Goal: Task Accomplishment & Management: Manage account settings

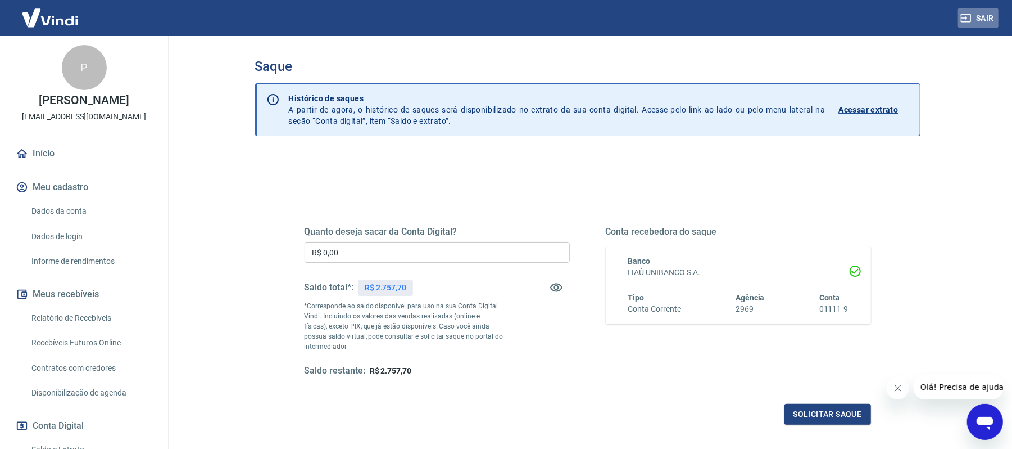
click at [995, 10] on button "Sair" at bounding box center [978, 18] width 40 height 21
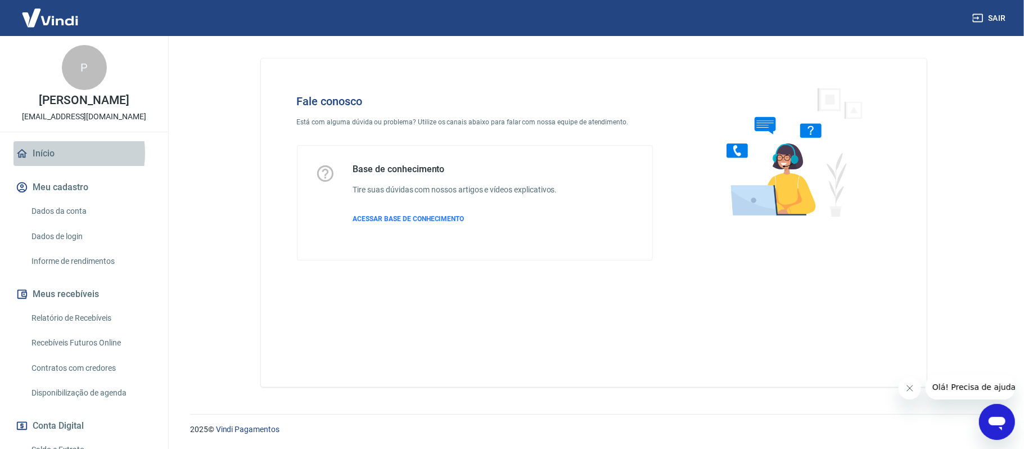
click at [49, 153] on link "Início" at bounding box center [83, 153] width 141 height 25
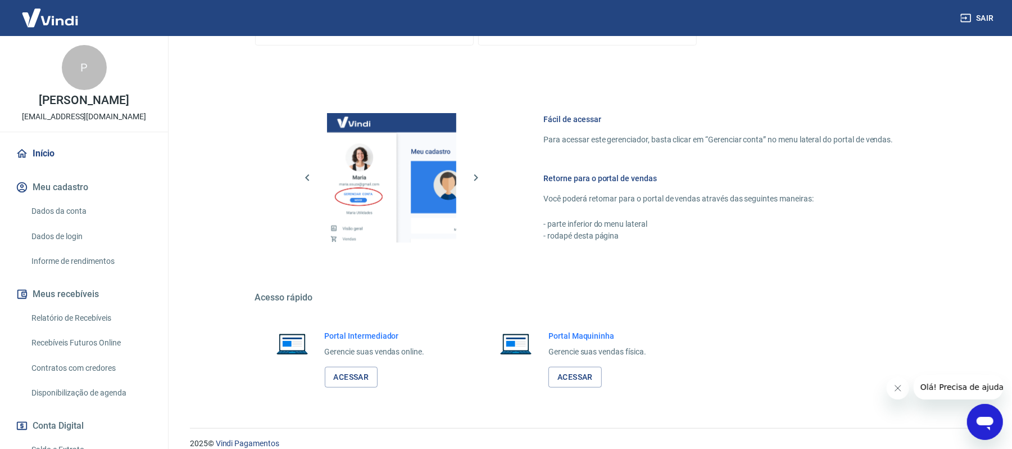
scroll to position [515, 0]
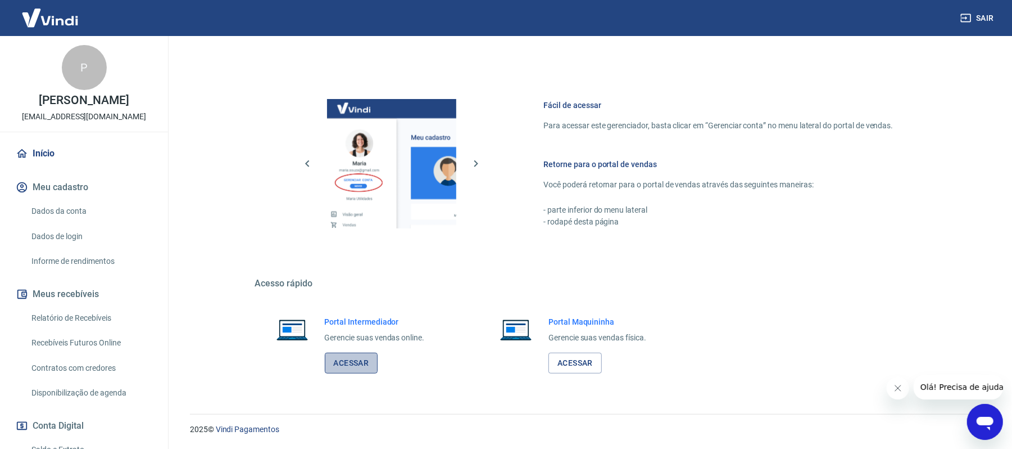
click at [355, 356] on link "Acessar" at bounding box center [351, 362] width 53 height 21
click at [988, 16] on button "Sair" at bounding box center [978, 18] width 40 height 21
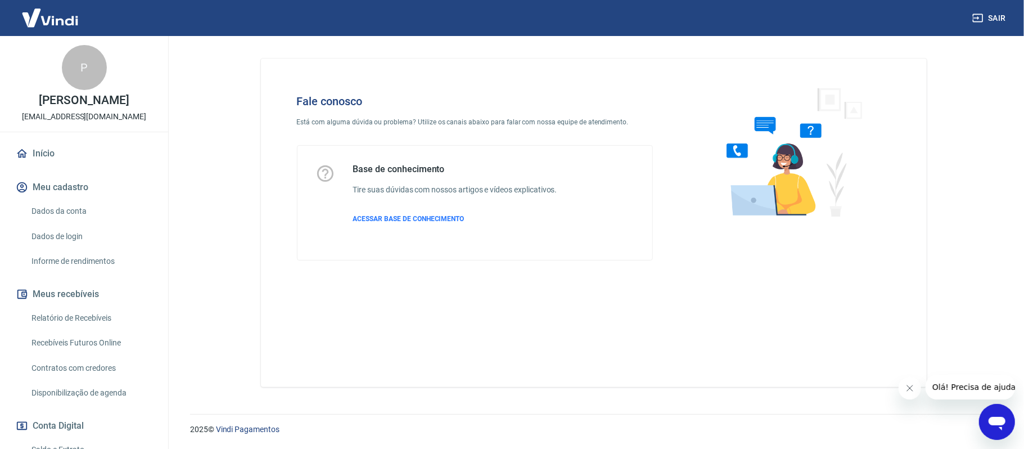
click at [1003, 418] on icon "Abrir janela de mensagens" at bounding box center [996, 422] width 17 height 13
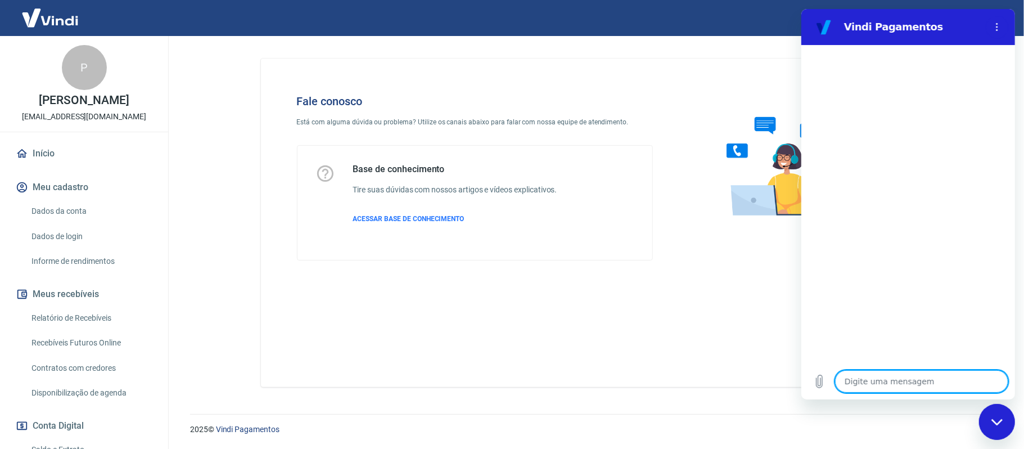
type textarea "b"
type textarea "x"
type textarea "bo"
type textarea "x"
type textarea "boa"
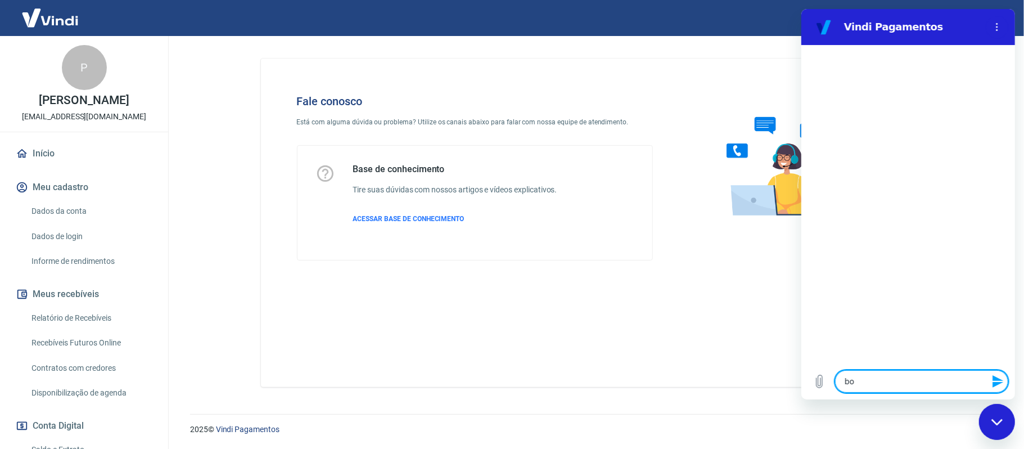
type textarea "x"
type textarea "boa"
type textarea "x"
type textarea "boa t"
type textarea "x"
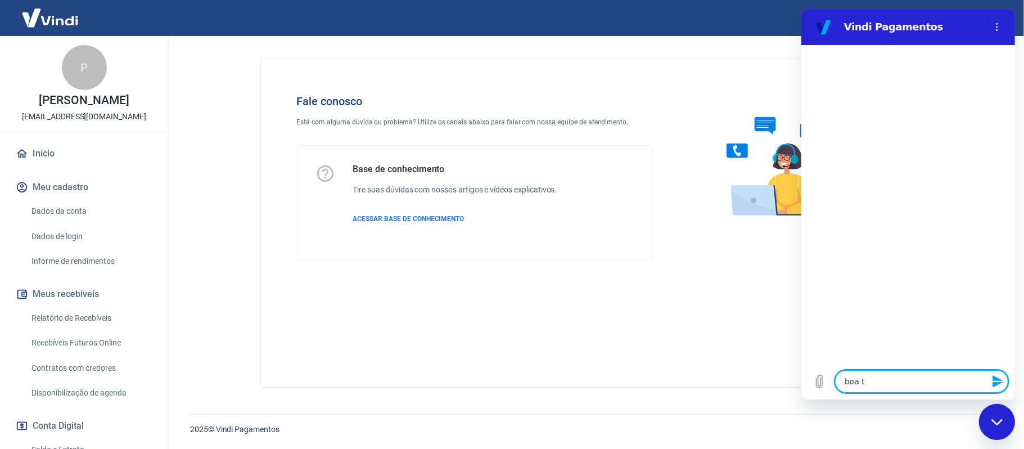
type textarea "boa ta"
type textarea "x"
type textarea "boa tar"
type textarea "x"
type textarea "boa tard"
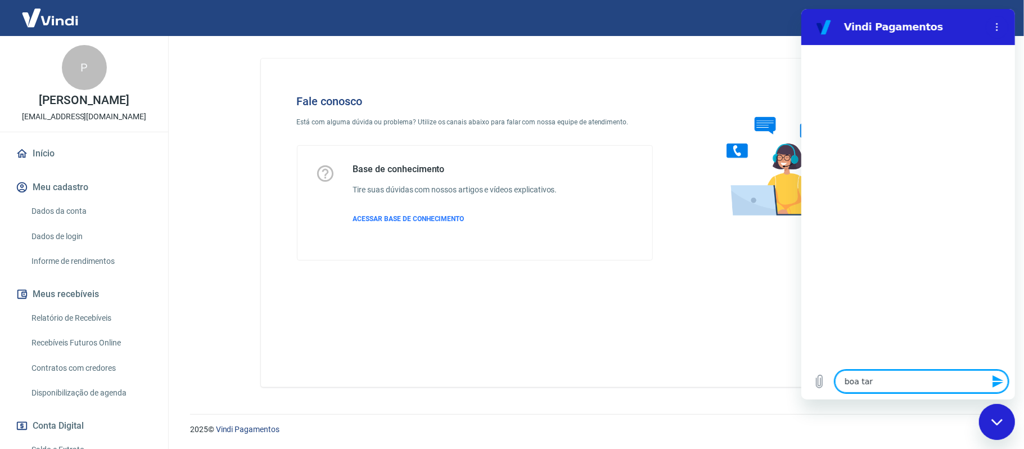
type textarea "x"
type textarea "boa tarde"
type textarea "x"
type textarea "boa tarde"
type textarea "x"
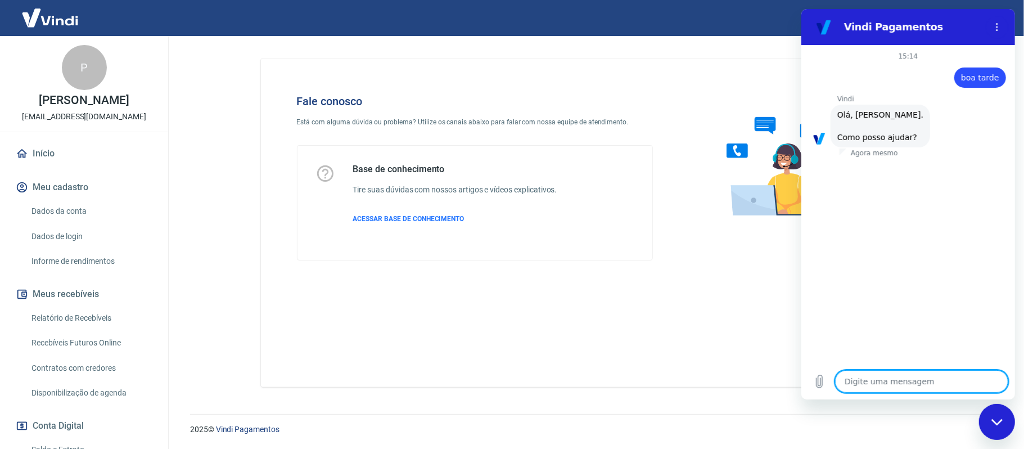
scroll to position [33, 0]
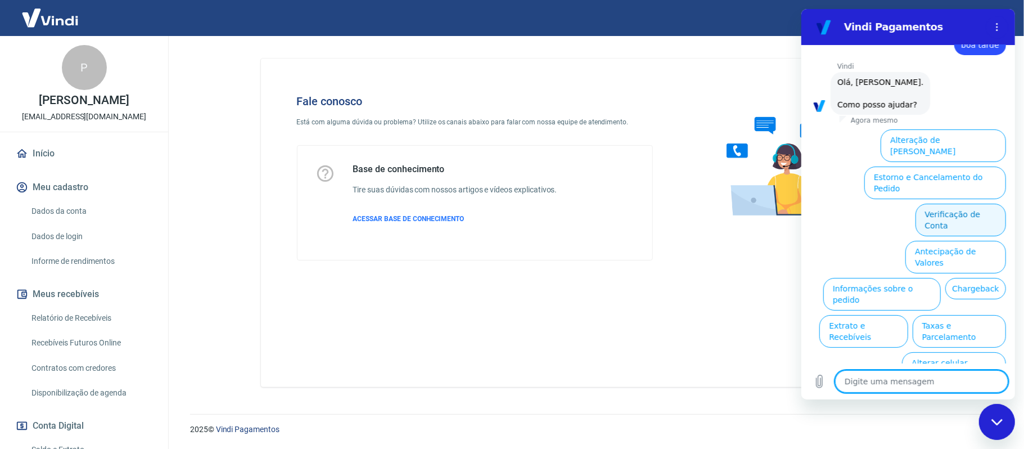
click at [925, 203] on button "Verificação de Conta" at bounding box center [960, 219] width 90 height 33
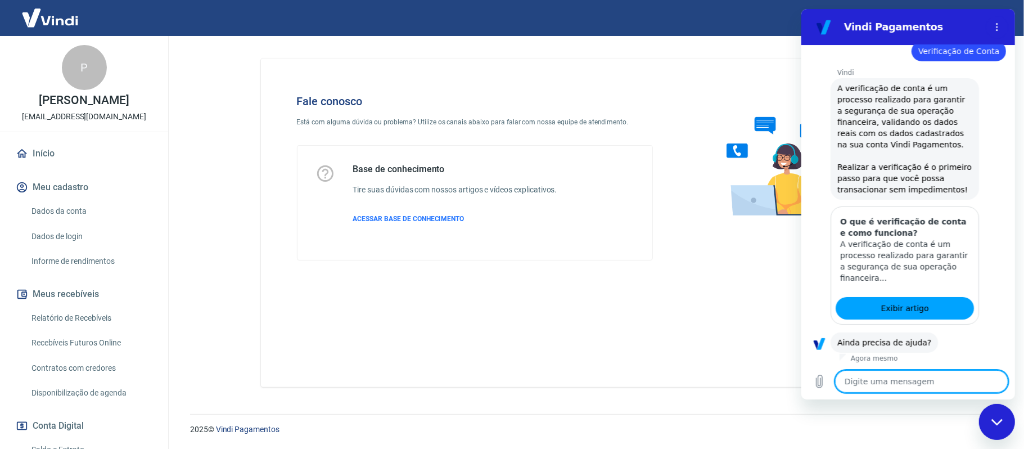
scroll to position [142, 0]
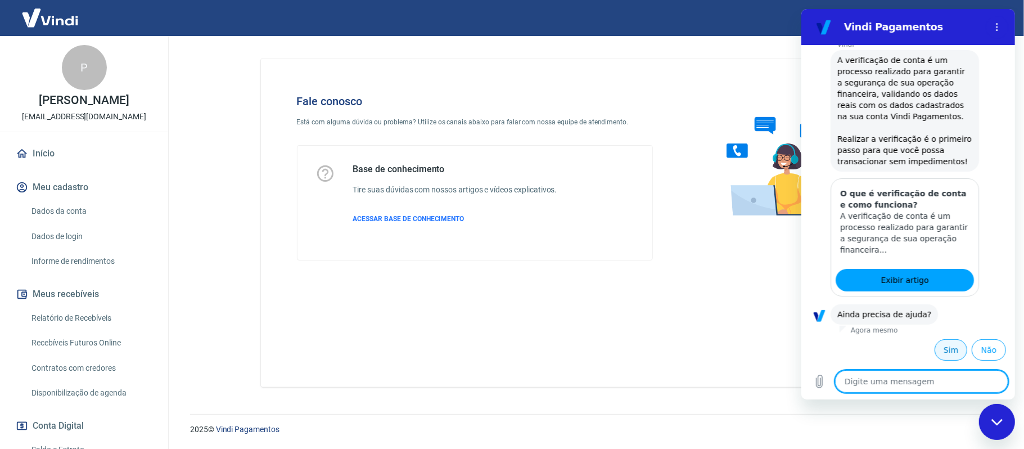
click at [934, 351] on button "Sim" at bounding box center [950, 349] width 33 height 21
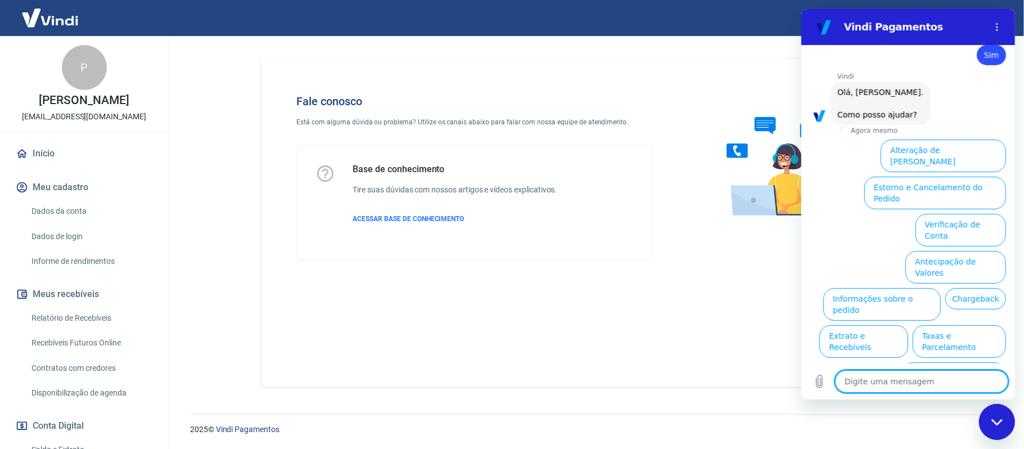
scroll to position [437, 0]
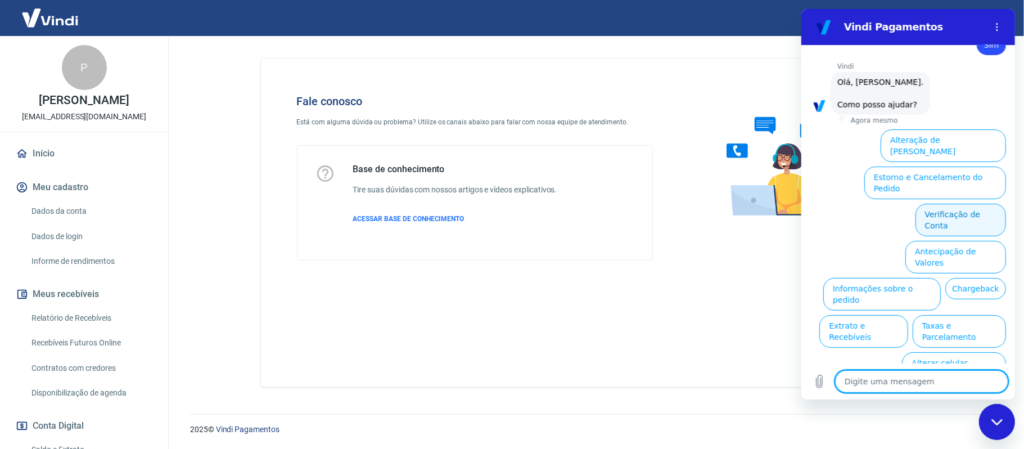
click at [938, 203] on button "Verificação de Conta" at bounding box center [960, 219] width 90 height 33
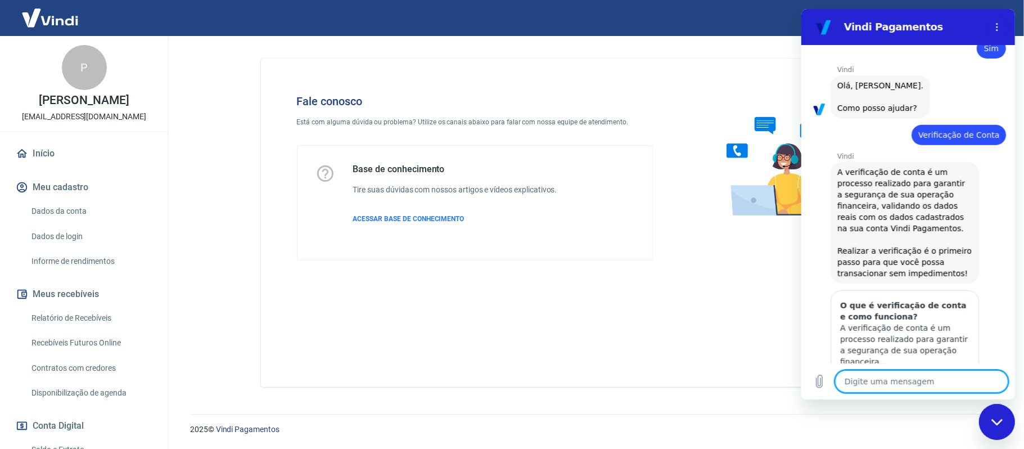
scroll to position [509, 0]
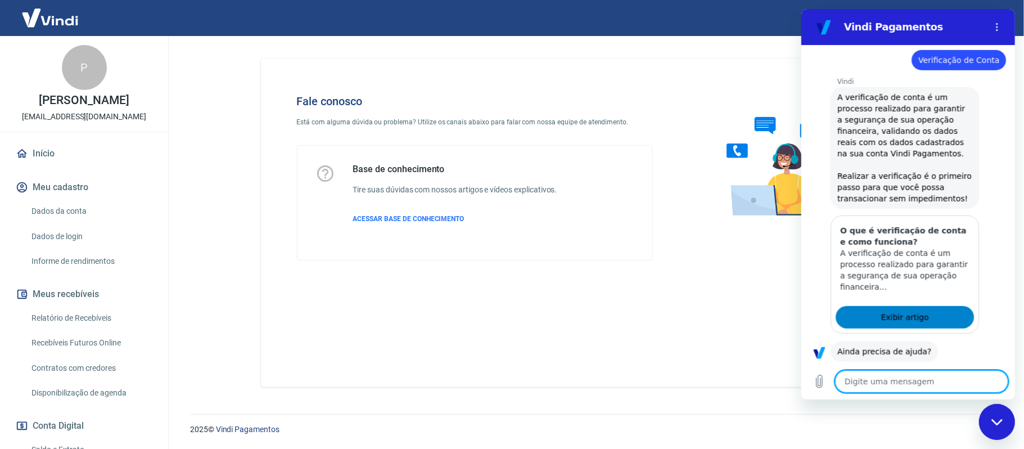
click at [920, 319] on link "Exibir artigo" at bounding box center [904, 317] width 138 height 22
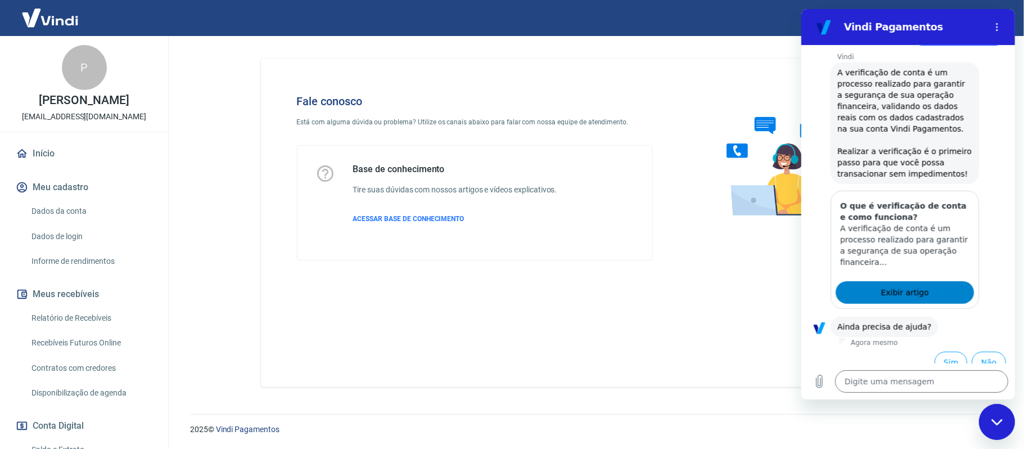
scroll to position [546, 0]
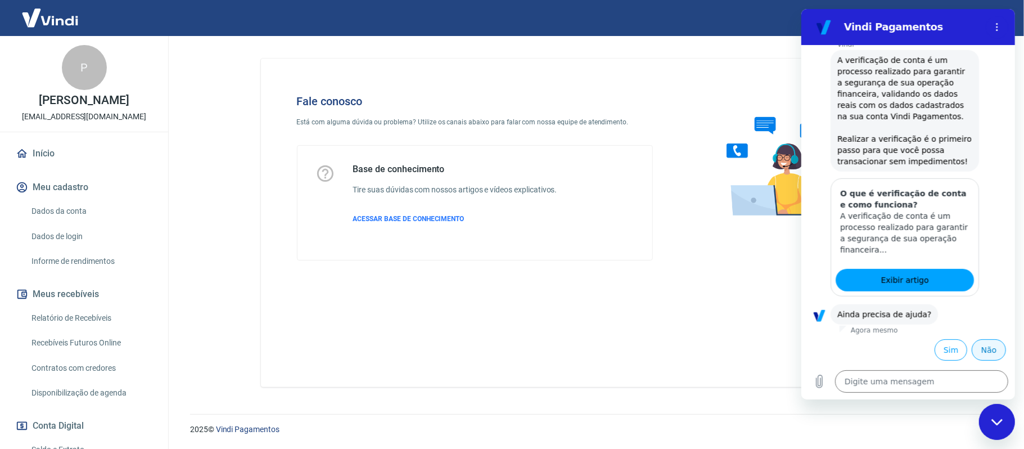
click at [979, 354] on button "Não" at bounding box center [988, 349] width 34 height 21
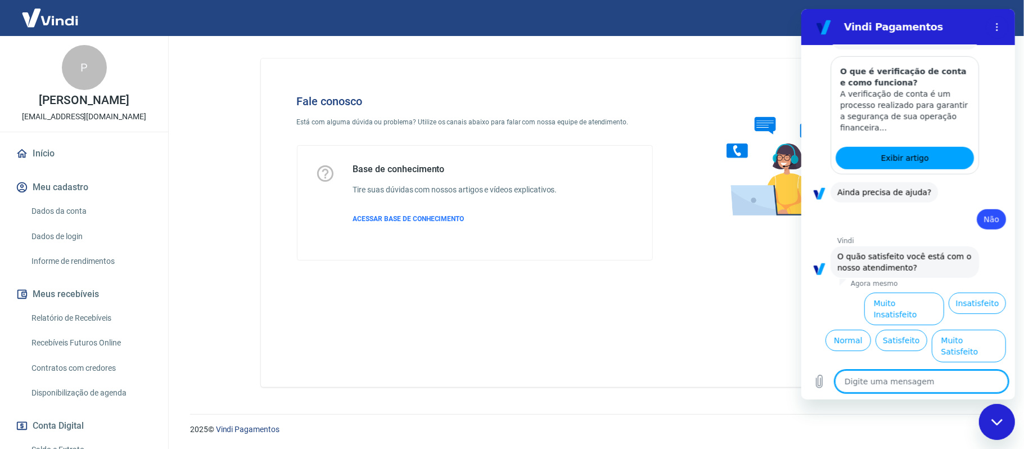
scroll to position [675, 0]
click at [870, 328] on button "Normal" at bounding box center [848, 338] width 46 height 21
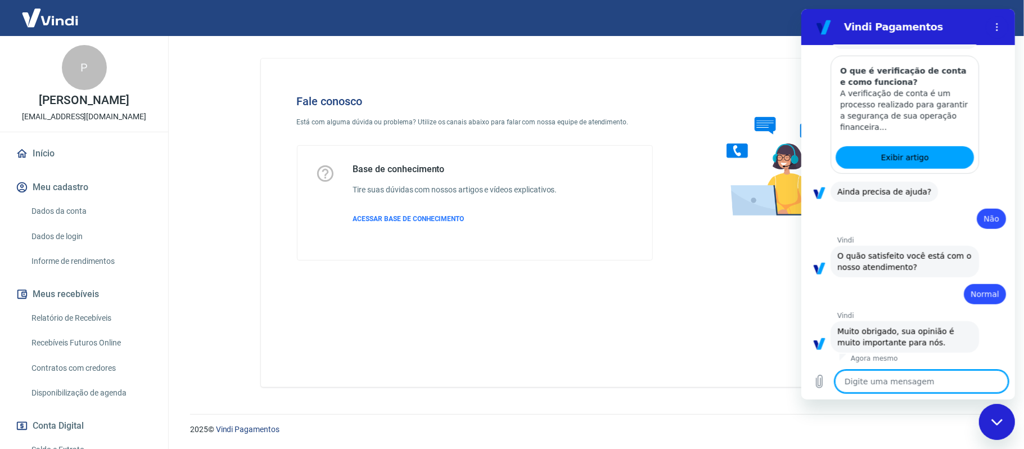
scroll to position [671, 0]
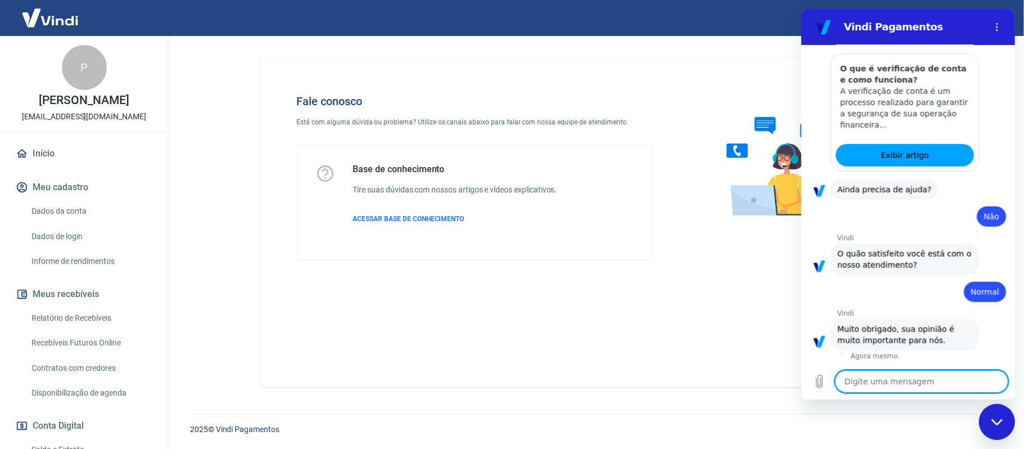
click at [996, 424] on icon "Fechar janela de mensagens" at bounding box center [995, 421] width 11 height 6
type textarea "x"
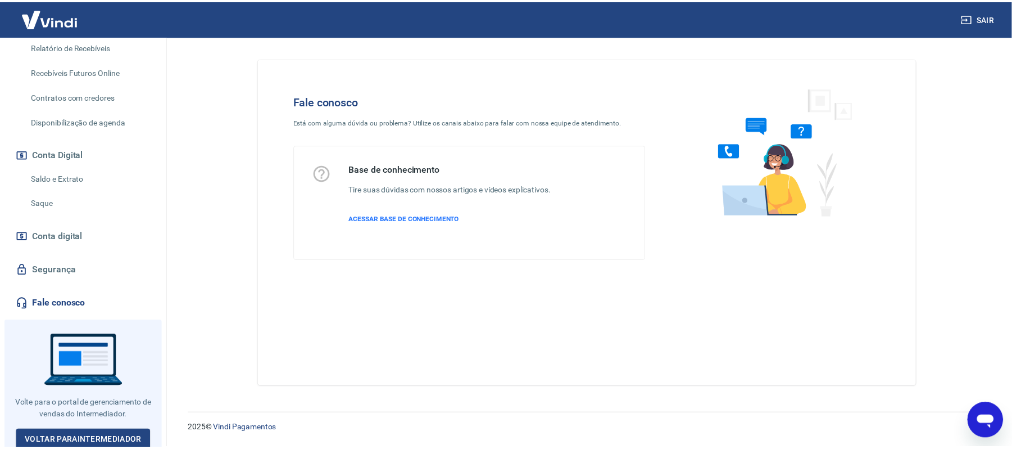
scroll to position [273, 0]
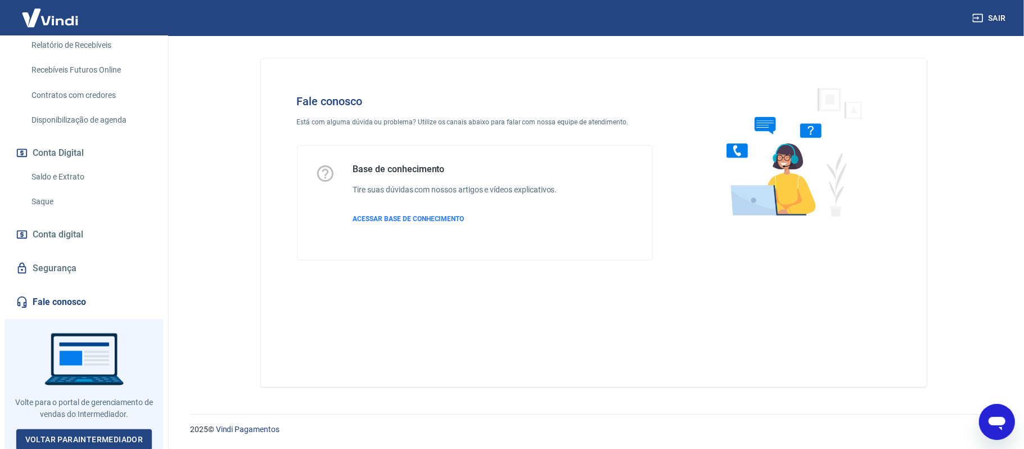
click at [65, 261] on link "Segurança" at bounding box center [83, 268] width 141 height 25
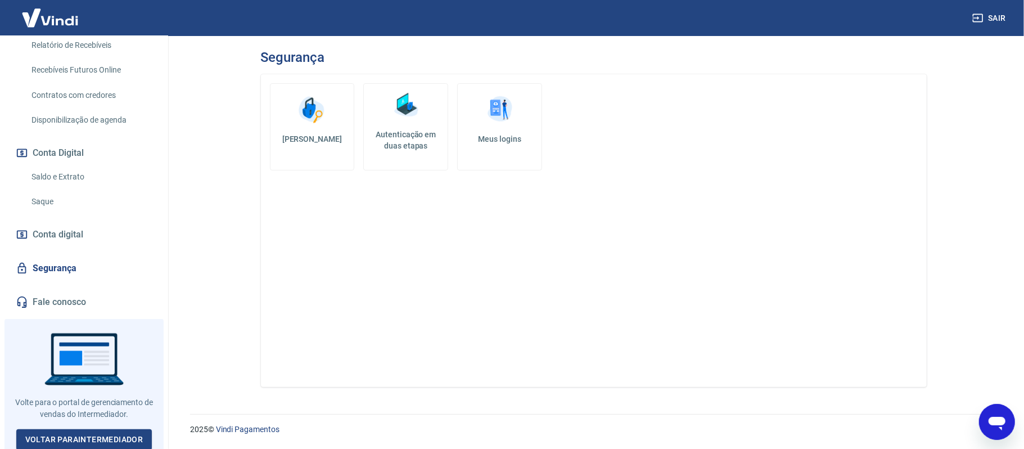
click at [394, 136] on h5 "Autenticação em duas etapas" at bounding box center [405, 140] width 75 height 22
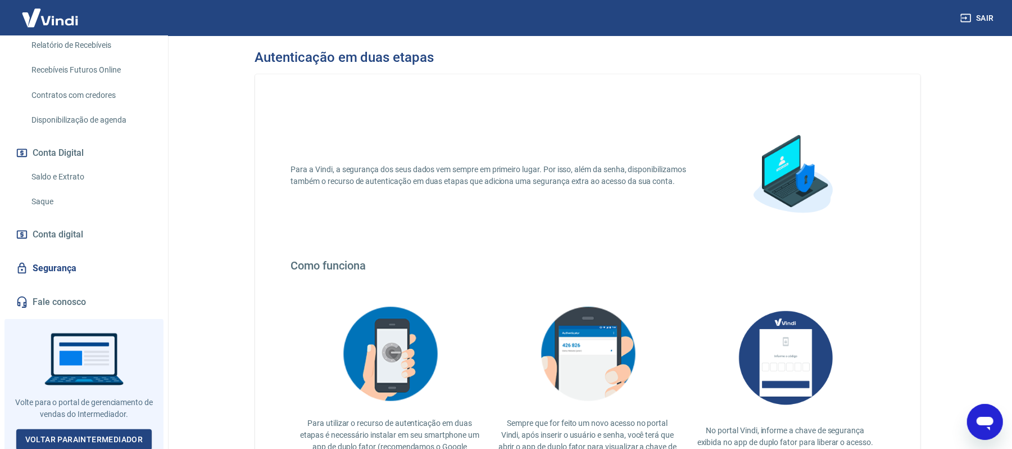
click at [71, 265] on link "Segurança" at bounding box center [83, 268] width 141 height 25
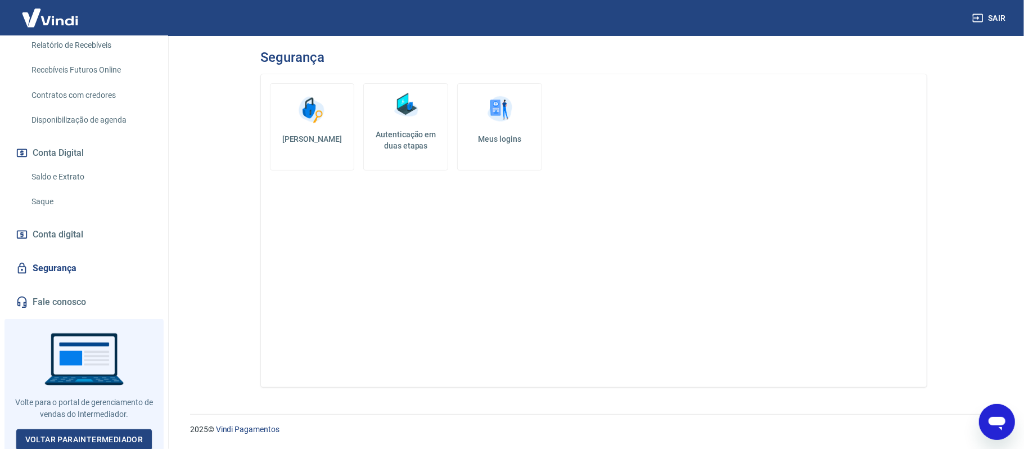
click at [509, 129] on link "Meus logins" at bounding box center [499, 126] width 85 height 87
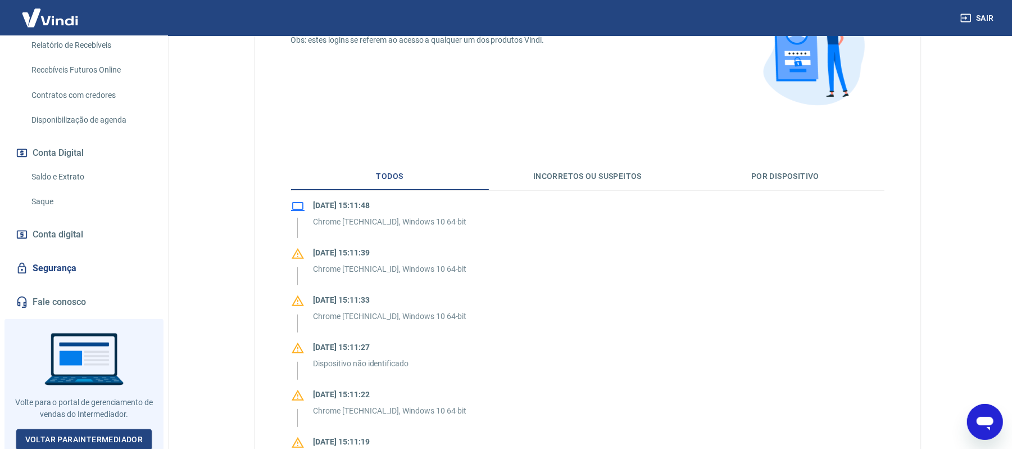
scroll to position [150, 0]
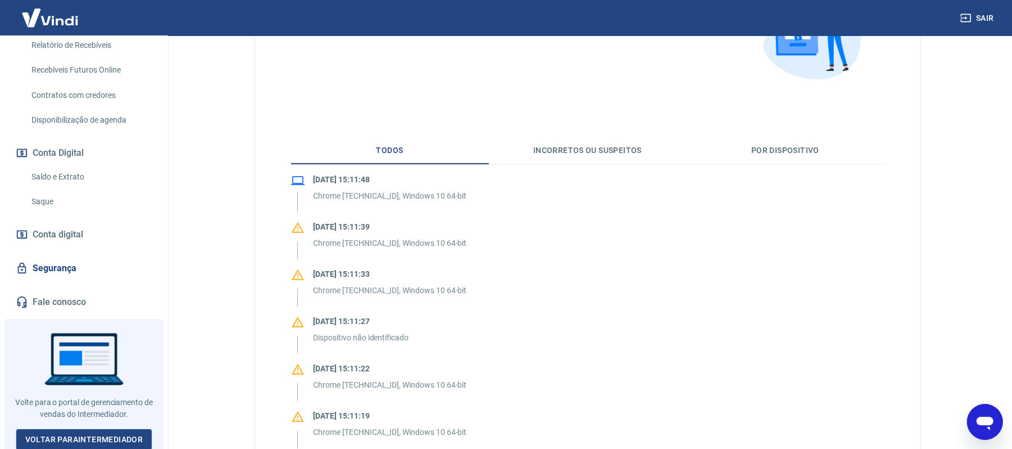
click at [775, 149] on button "Por dispositivo" at bounding box center [786, 150] width 198 height 27
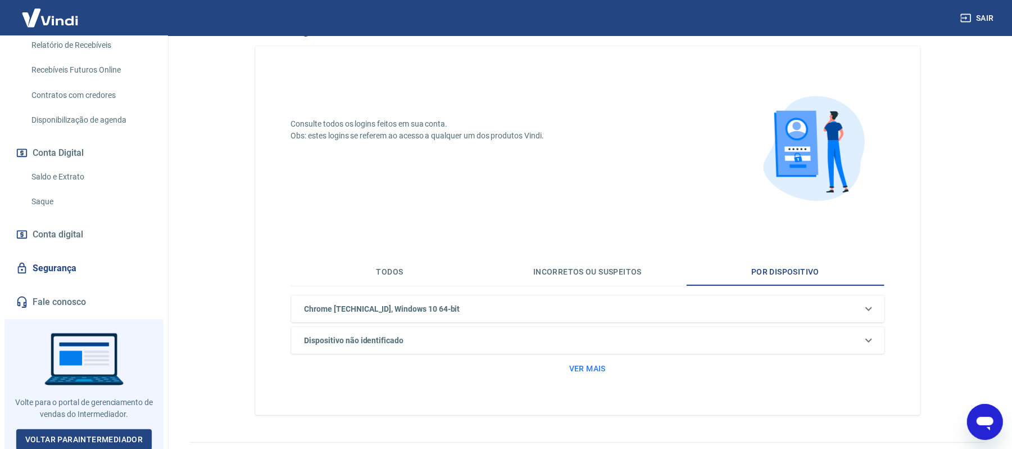
scroll to position [56, 0]
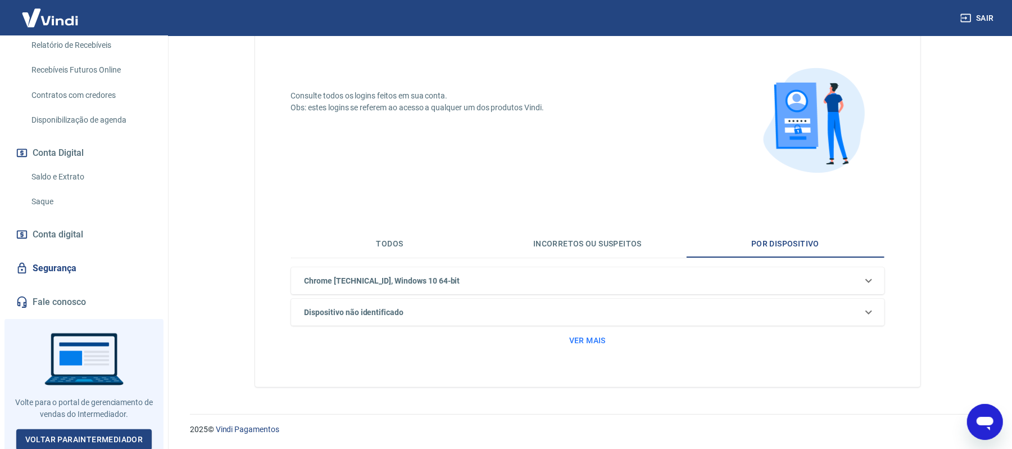
click at [861, 311] on div "Dispositivo não identificado" at bounding box center [581, 312] width 562 height 12
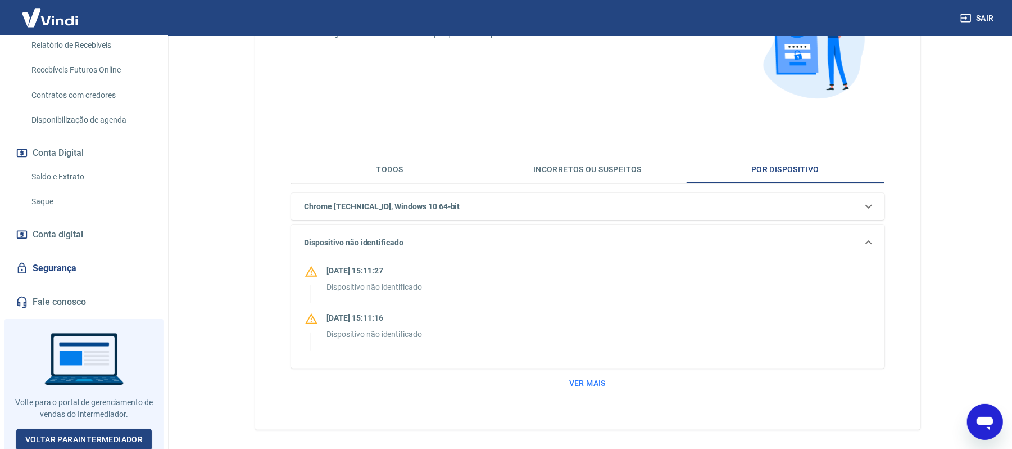
scroll to position [131, 0]
click at [871, 243] on icon at bounding box center [869, 241] width 7 height 4
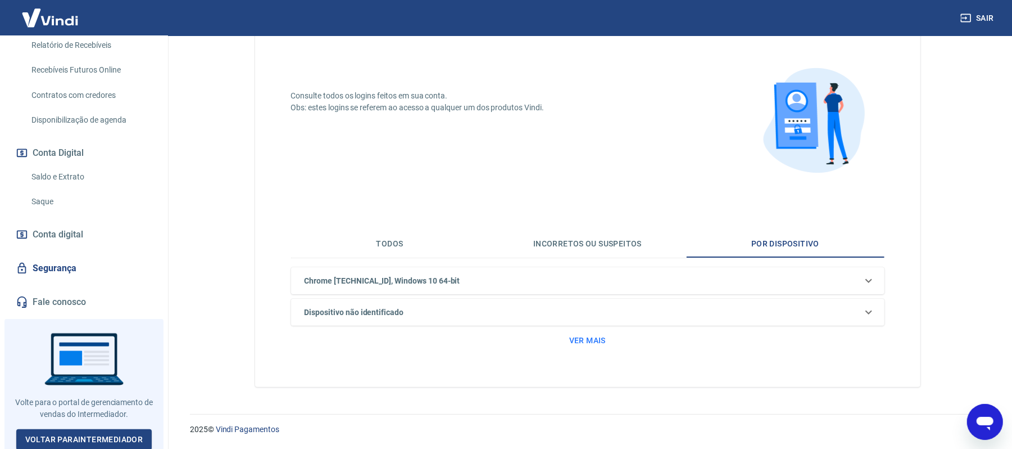
scroll to position [56, 0]
click at [640, 243] on button "Incorretos ou suspeitos" at bounding box center [588, 243] width 198 height 27
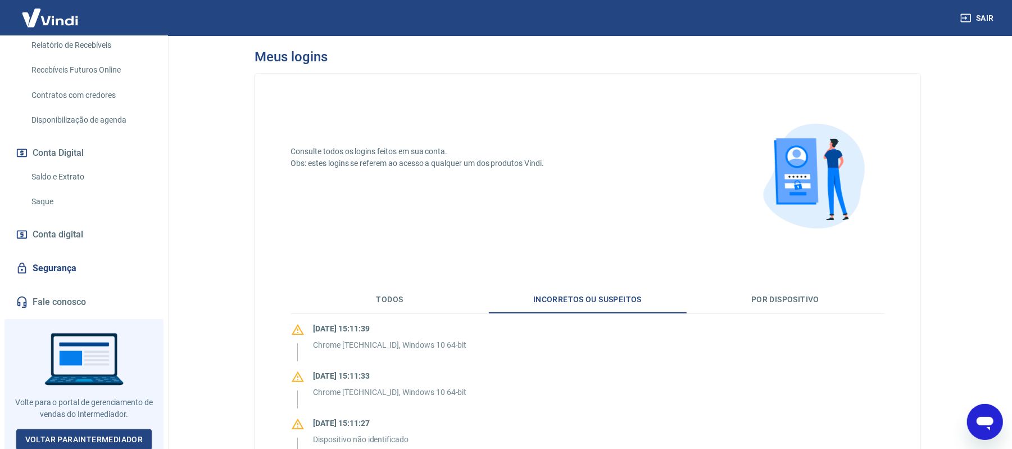
scroll to position [0, 0]
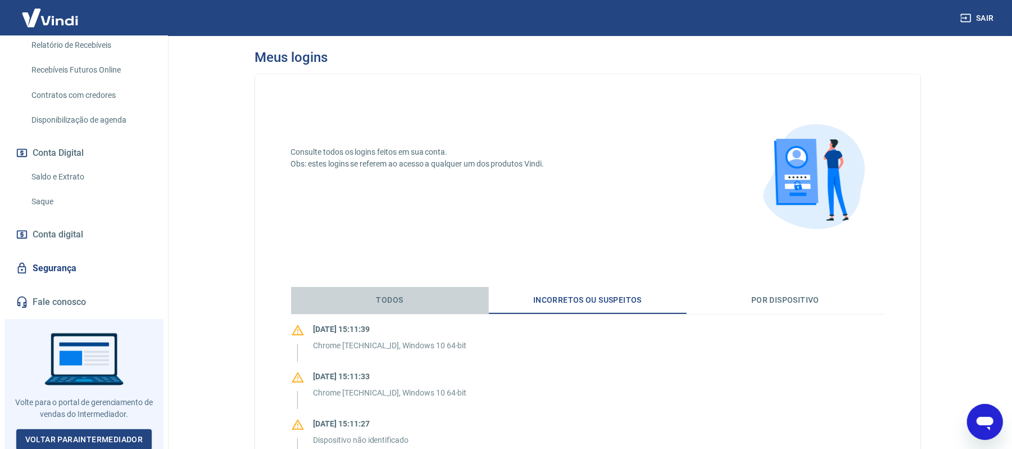
click at [389, 295] on button "Todos" at bounding box center [390, 300] width 198 height 27
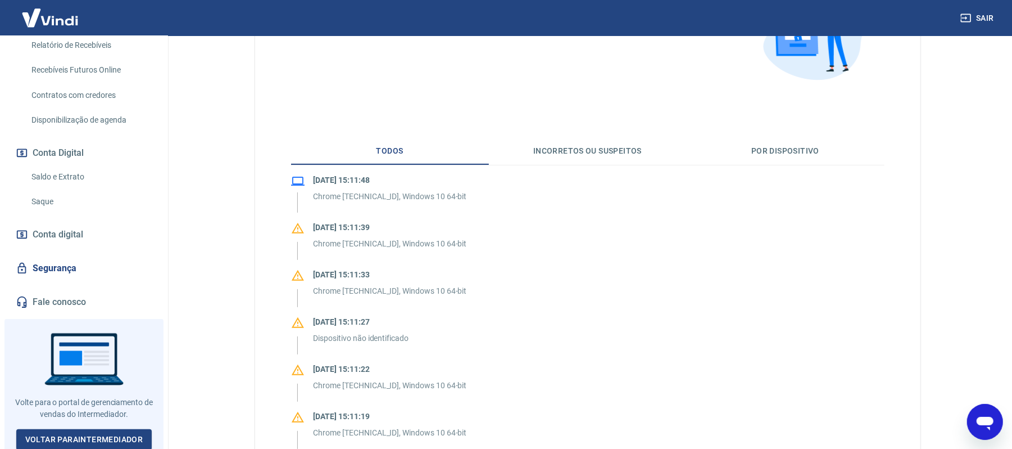
scroll to position [150, 0]
click at [93, 235] on link "Conta digital" at bounding box center [83, 234] width 141 height 25
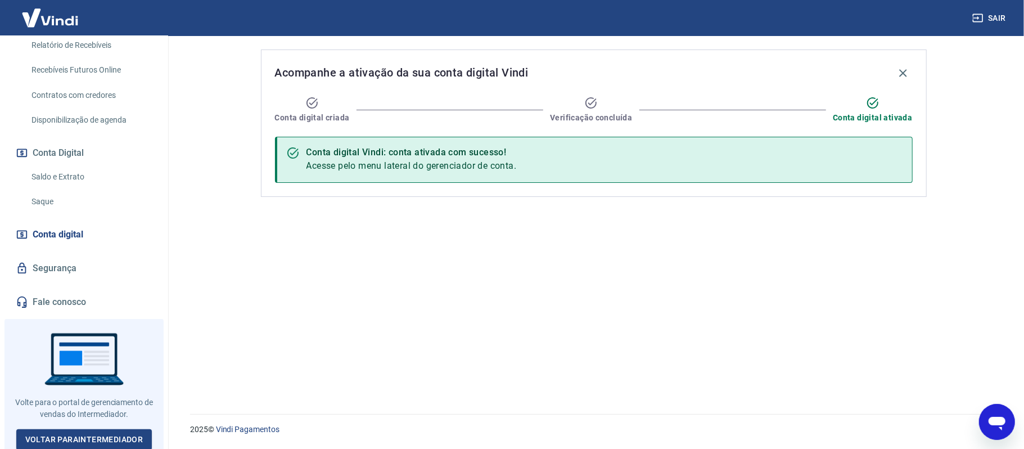
click at [77, 270] on link "Segurança" at bounding box center [83, 268] width 141 height 25
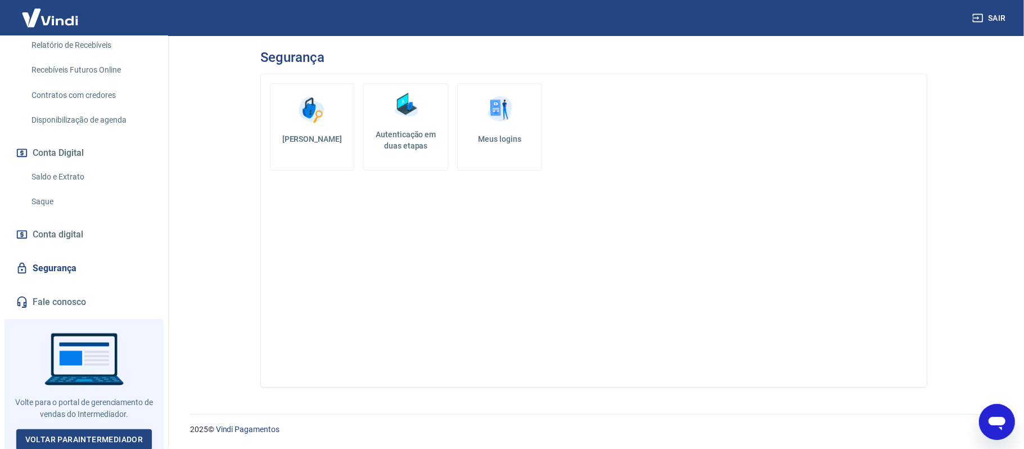
click at [410, 133] on h5 "Autenticação em duas etapas" at bounding box center [405, 140] width 75 height 22
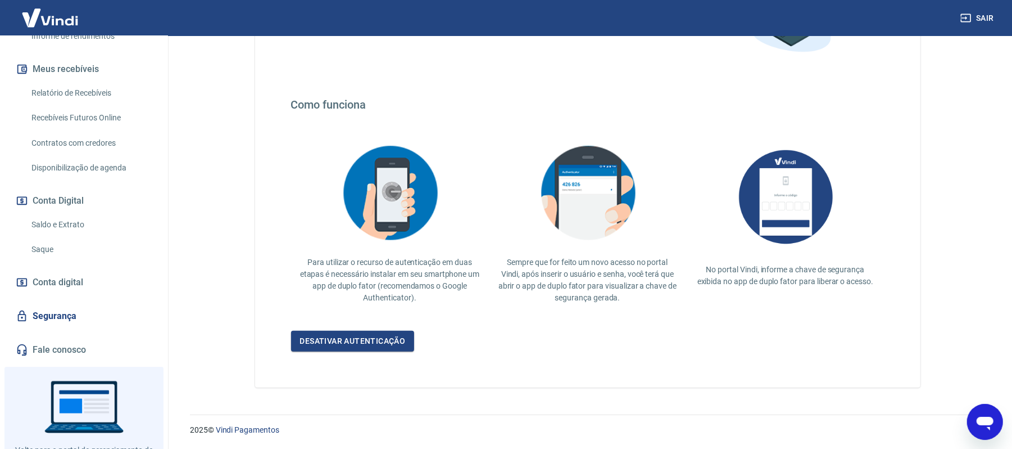
scroll to position [273, 0]
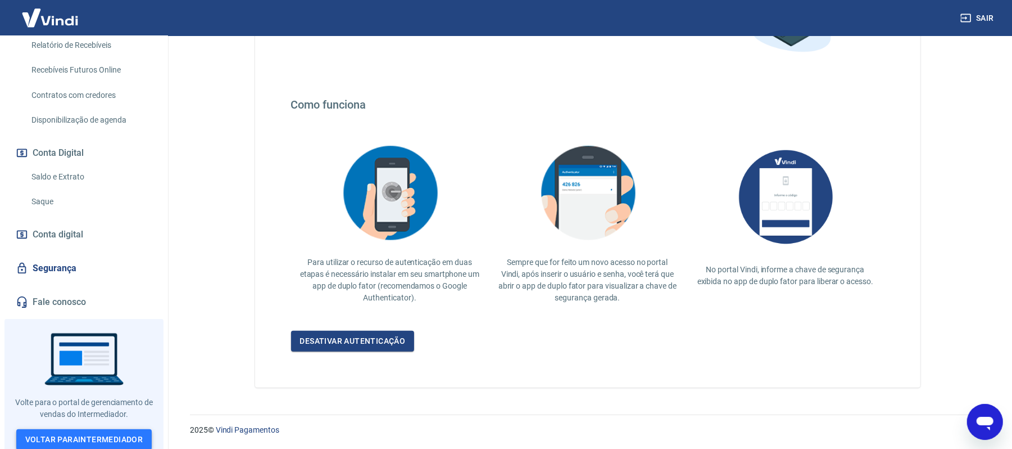
click at [110, 431] on link "Voltar para Intermediador" at bounding box center [84, 439] width 136 height 21
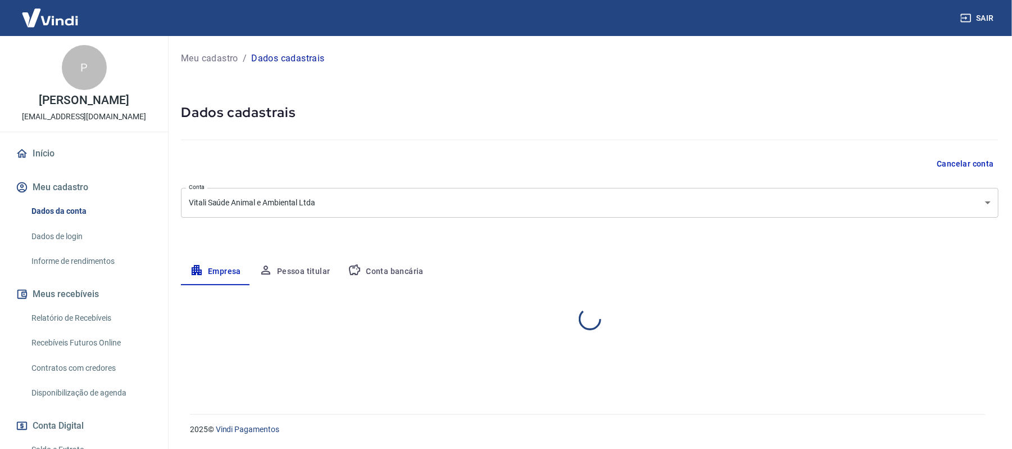
select select "SP"
select select "business"
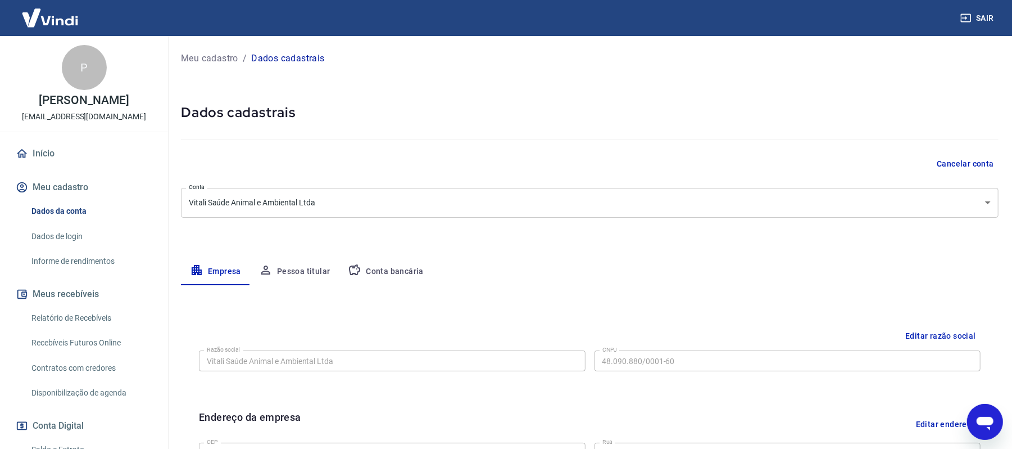
click at [85, 233] on link "Dados de login" at bounding box center [91, 236] width 128 height 23
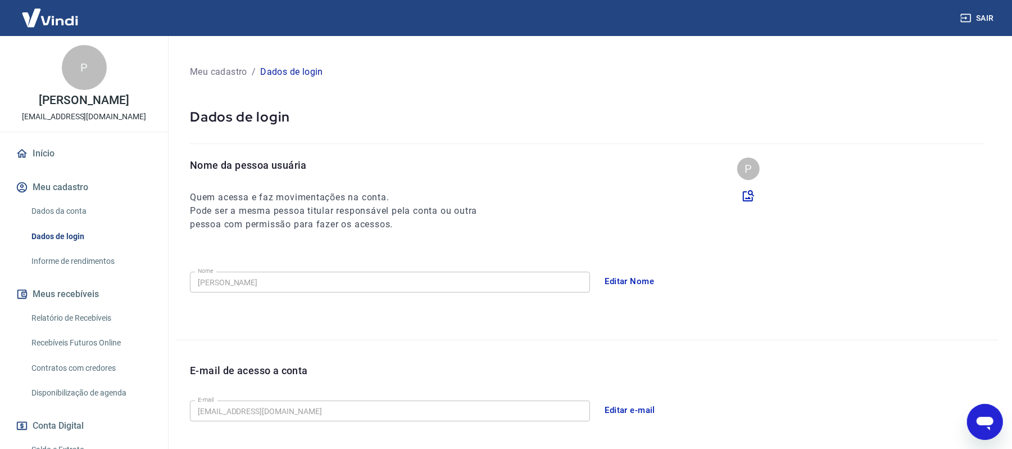
click at [94, 261] on link "Informe de rendimentos" at bounding box center [91, 261] width 128 height 23
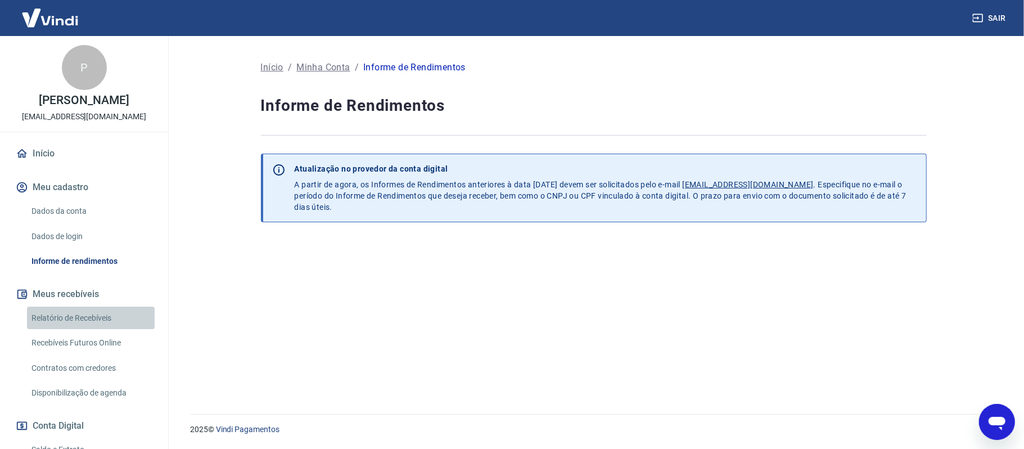
click at [93, 323] on link "Relatório de Recebíveis" at bounding box center [91, 317] width 128 height 23
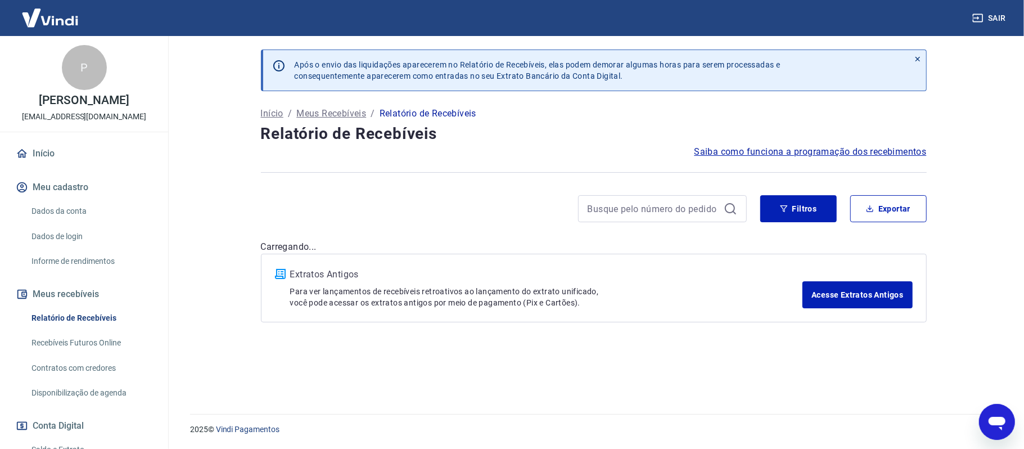
click at [66, 335] on link "Recebíveis Futuros Online" at bounding box center [91, 342] width 128 height 23
